Goal: Task Accomplishment & Management: Use online tool/utility

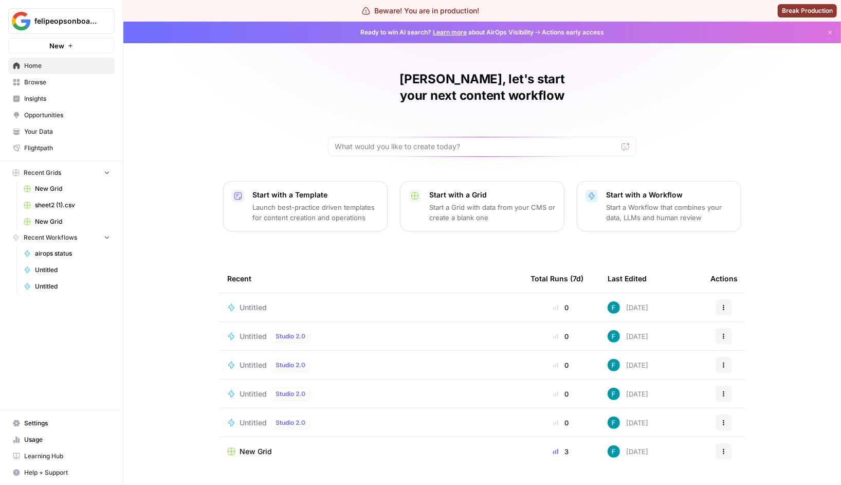
click at [260, 302] on span "Untitled" at bounding box center [253, 307] width 27 height 10
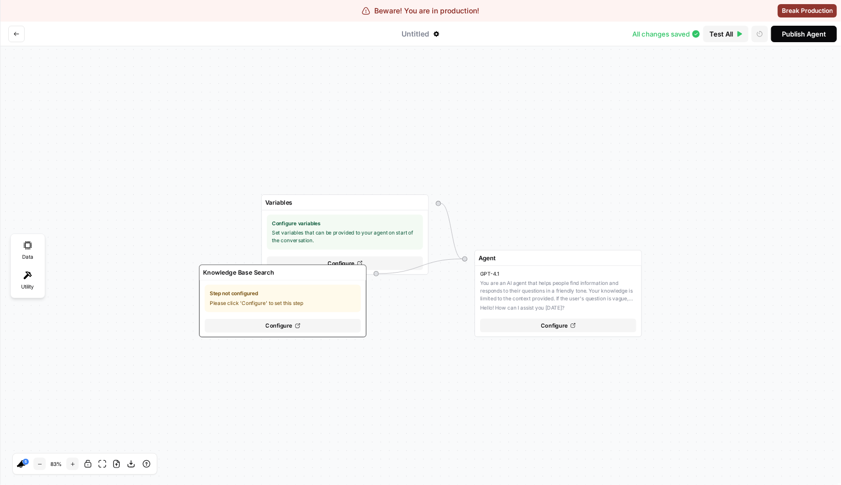
click at [14, 36] on icon "Go back" at bounding box center [16, 34] width 6 height 6
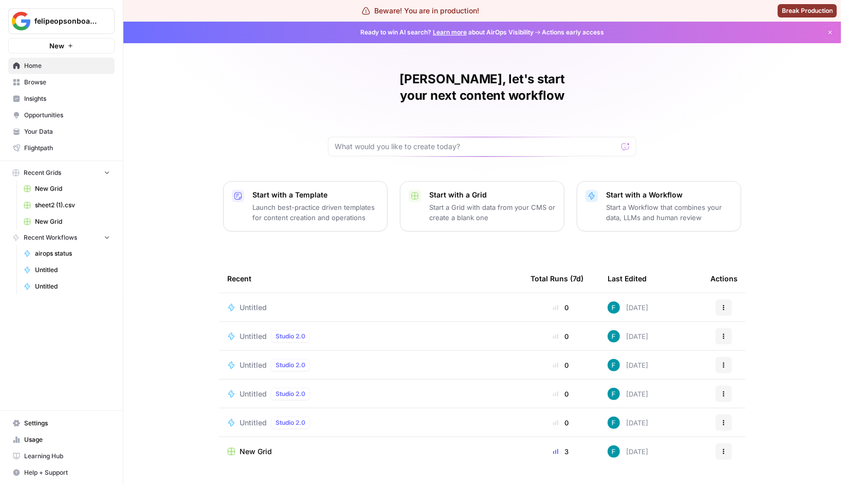
click at [348, 328] on td "Untitled Studio 2.0" at bounding box center [370, 336] width 303 height 28
click at [247, 331] on span "Untitled" at bounding box center [253, 336] width 27 height 10
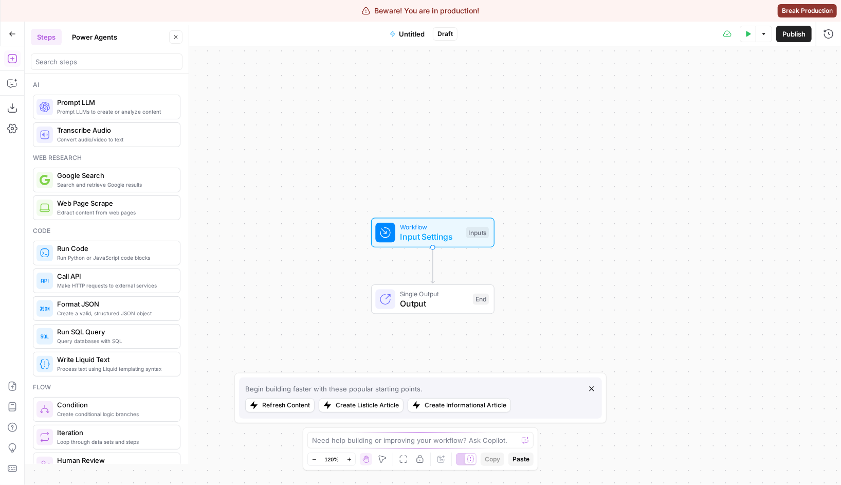
click at [89, 67] on div at bounding box center [107, 61] width 152 height 16
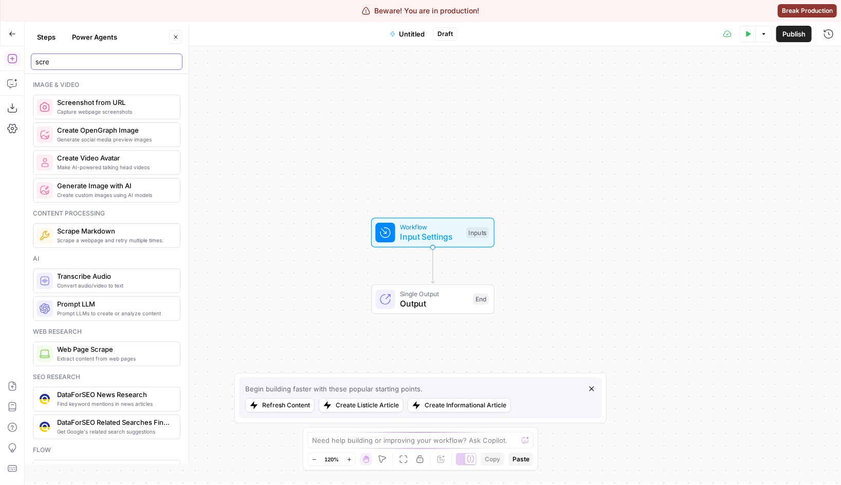
type input "scre"
click at [105, 105] on span "Screenshot from URL" at bounding box center [114, 102] width 115 height 10
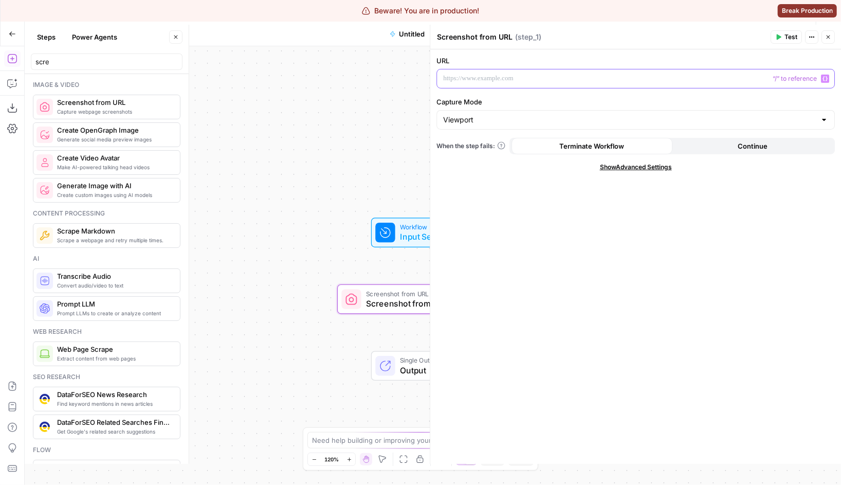
click at [462, 79] on p at bounding box center [635, 79] width 385 height 10
click at [565, 110] on div "Viewport" at bounding box center [636, 120] width 399 height 20
click at [548, 141] on span "Viewport" at bounding box center [629, 145] width 368 height 10
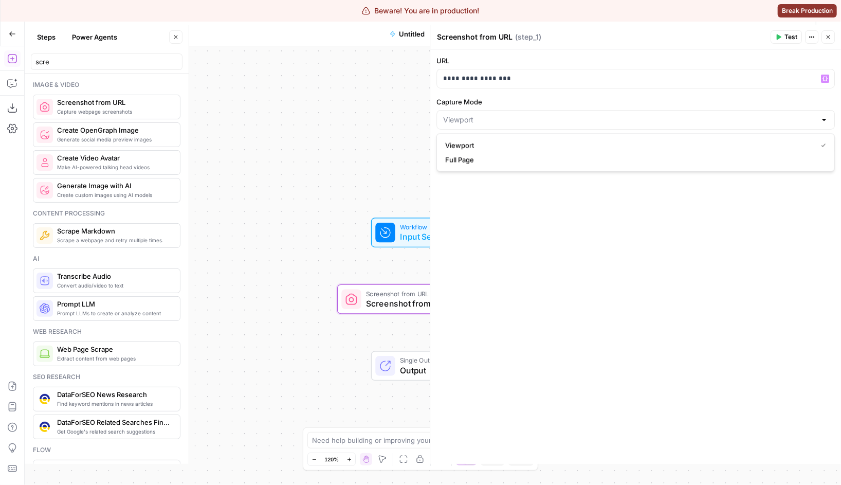
type input "Viewport"
click at [784, 35] on button "Test" at bounding box center [786, 36] width 31 height 13
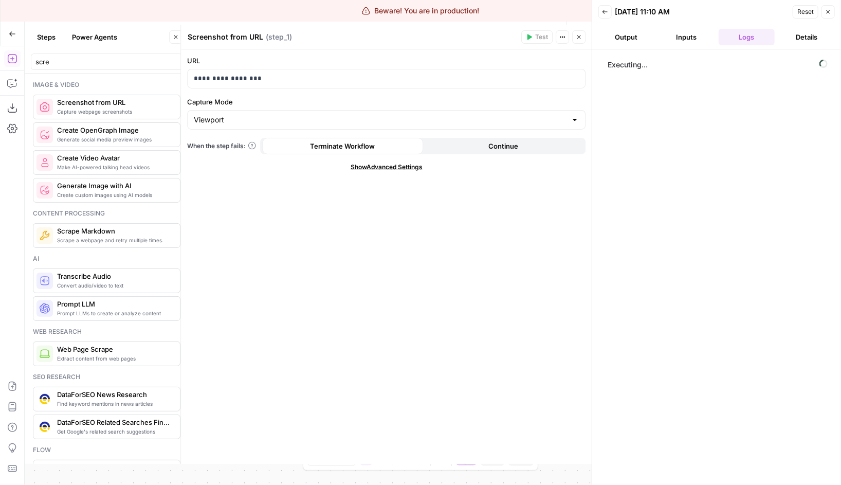
click at [411, 165] on span "Show Advanced Settings" at bounding box center [387, 167] width 72 height 9
click at [411, 166] on span "Hide Advanced Settings" at bounding box center [386, 167] width 69 height 9
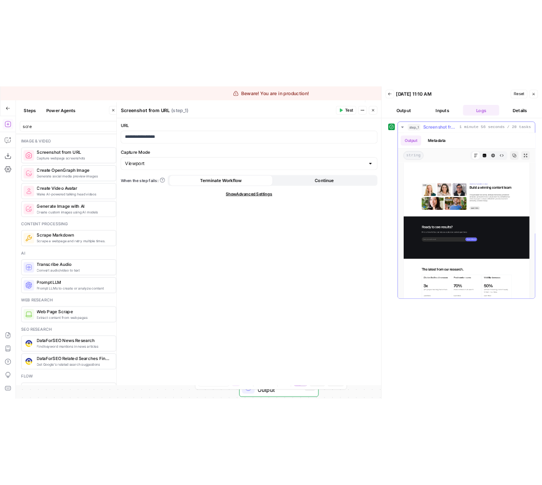
scroll to position [341, 0]
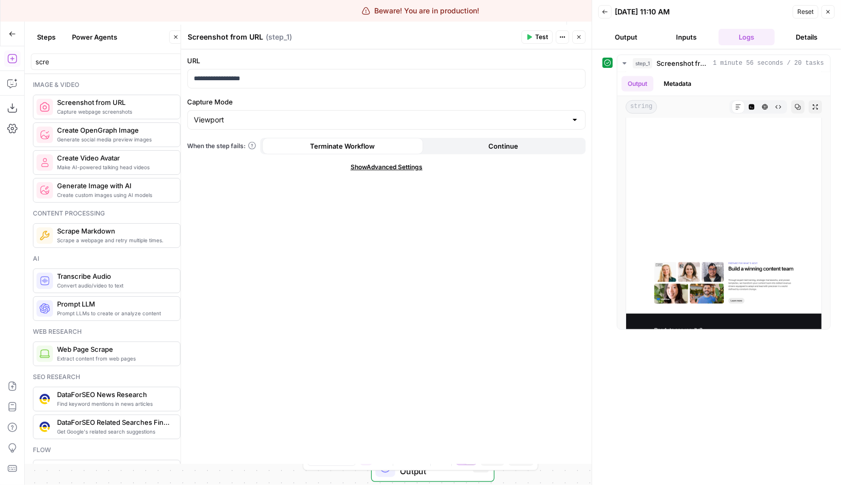
click at [418, 140] on div "Terminate Workflow" at bounding box center [342, 146] width 161 height 16
click at [410, 126] on div "Viewport" at bounding box center [386, 120] width 399 height 20
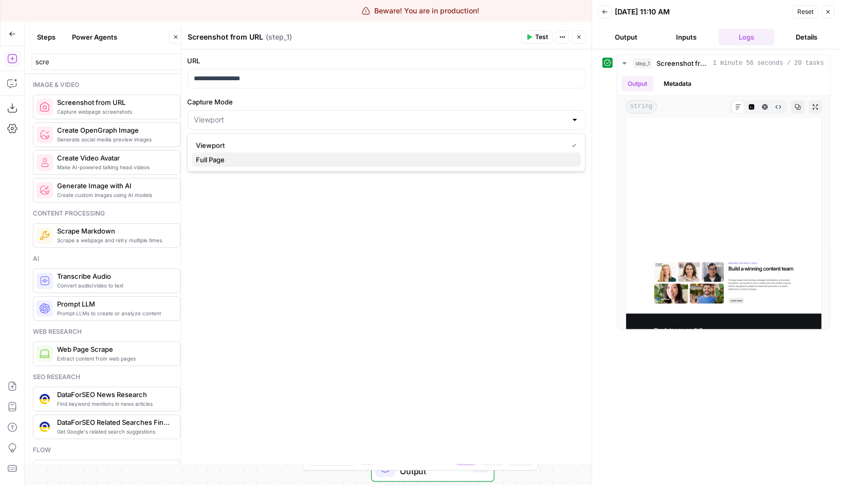
click at [355, 163] on span "Full Page" at bounding box center [384, 160] width 377 height 10
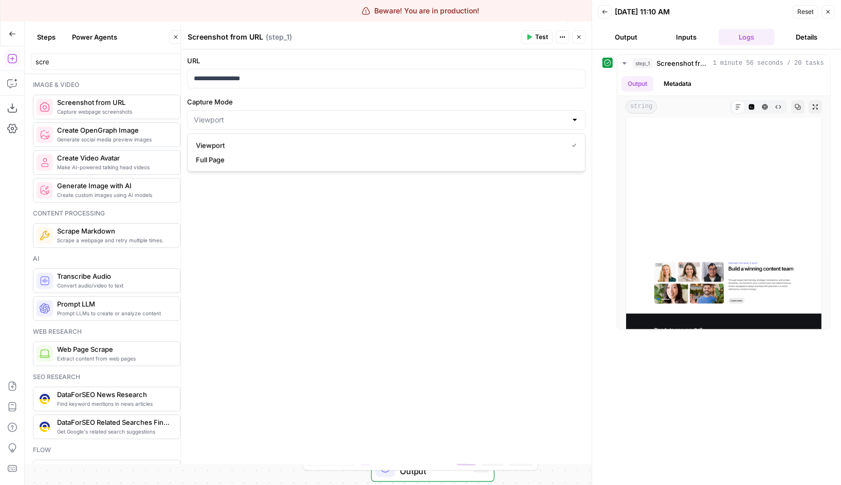
type input "Full Page"
click at [460, 126] on div "Full Page" at bounding box center [386, 120] width 399 height 20
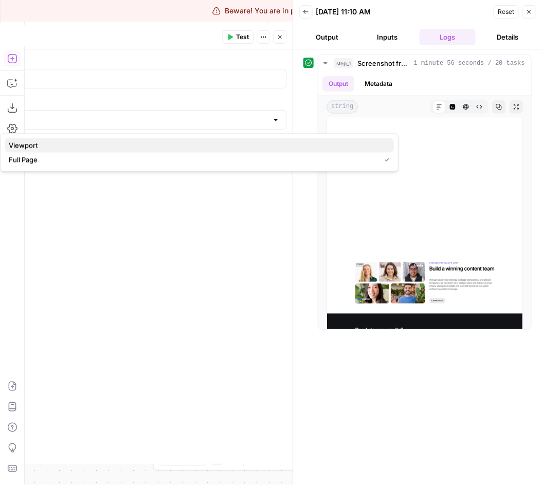
click at [360, 139] on button "Viewport" at bounding box center [199, 145] width 389 height 14
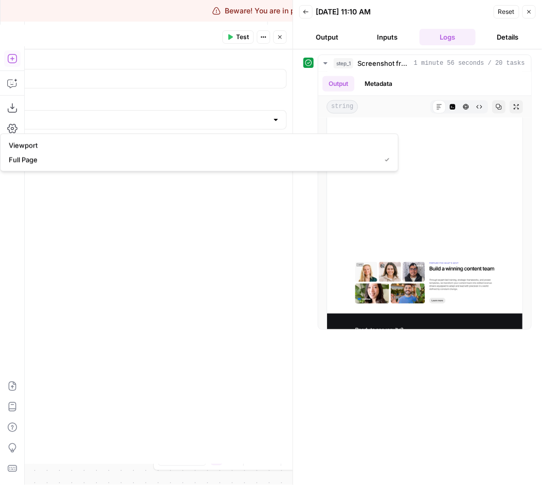
type input "Viewport"
